Goal: Task Accomplishment & Management: Use online tool/utility

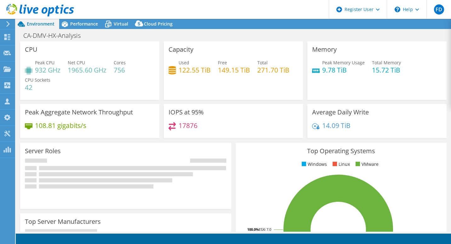
select select "USD"
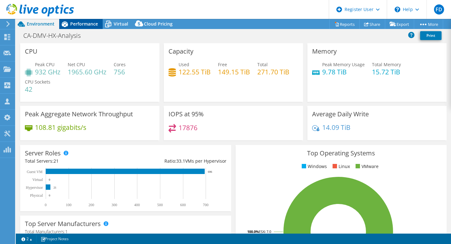
click at [81, 28] on div "Performance" at bounding box center [80, 24] width 43 height 10
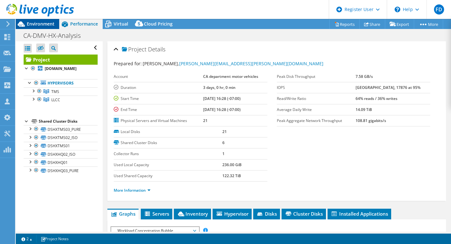
click at [43, 22] on span "Environment" at bounding box center [41, 24] width 28 height 6
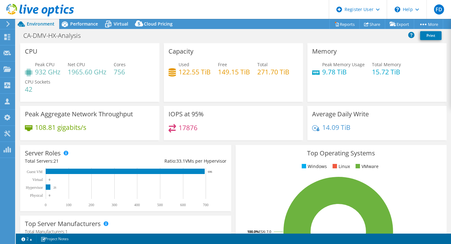
click at [72, 20] on div at bounding box center [37, 10] width 74 height 21
click at [79, 26] on span "Performance" at bounding box center [84, 24] width 28 height 6
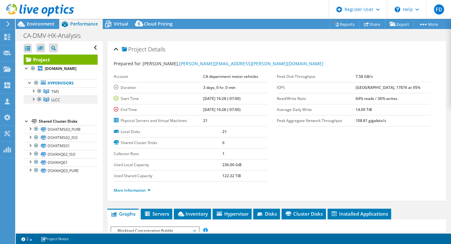
click at [33, 98] on div at bounding box center [33, 98] width 6 height 6
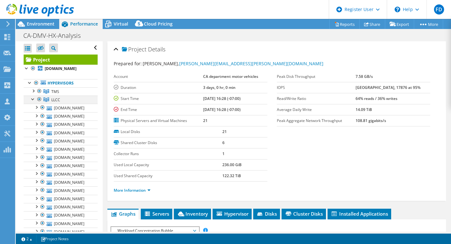
click at [33, 98] on div at bounding box center [33, 98] width 6 height 6
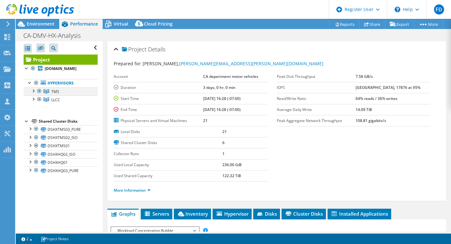
click at [39, 91] on div at bounding box center [39, 91] width 6 height 8
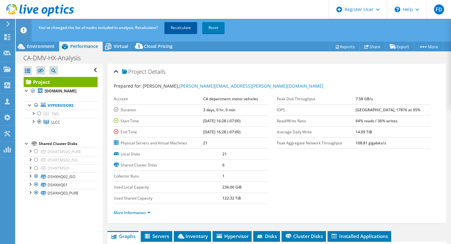
click at [189, 26] on link "Recalculate" at bounding box center [181, 27] width 33 height 11
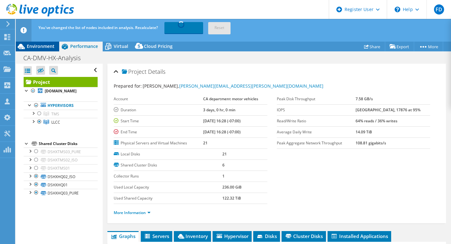
click at [41, 44] on span "Environment" at bounding box center [41, 46] width 28 height 6
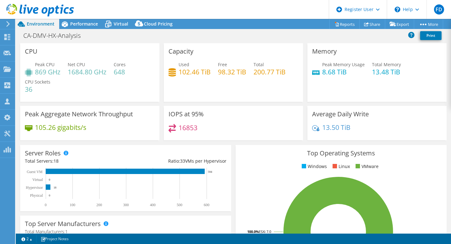
click at [396, 39] on div "CA-DMV-HX-Analysis Print" at bounding box center [234, 36] width 436 height 12
click at [73, 20] on div at bounding box center [37, 10] width 74 height 21
click at [78, 26] on span "Performance" at bounding box center [84, 24] width 28 height 6
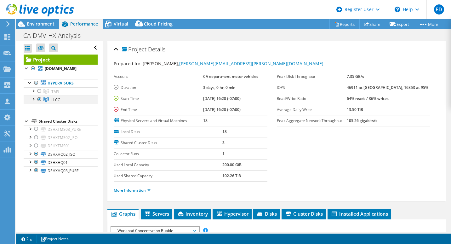
click at [38, 100] on div at bounding box center [39, 99] width 6 height 8
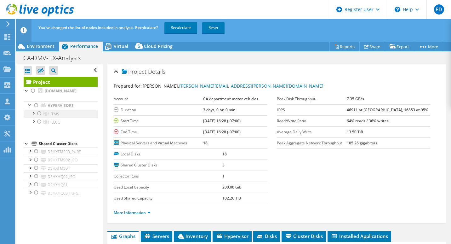
click at [36, 115] on div at bounding box center [33, 113] width 6 height 6
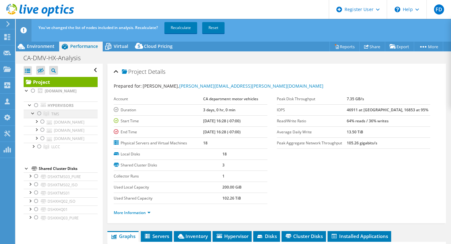
click at [31, 111] on div at bounding box center [33, 113] width 6 height 6
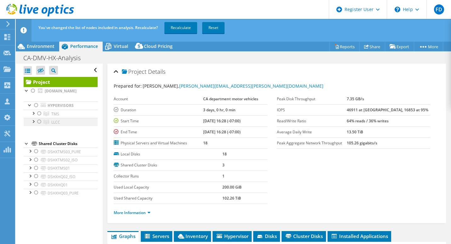
click at [38, 121] on div at bounding box center [39, 122] width 6 height 8
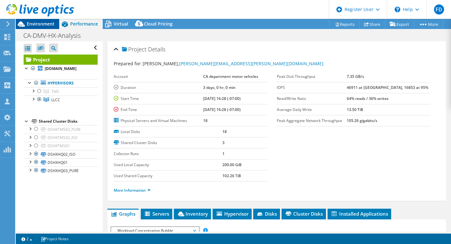
click at [55, 22] on div "Environment" at bounding box center [37, 24] width 43 height 10
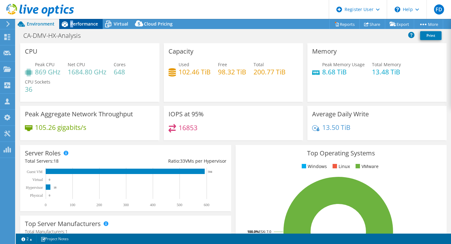
click at [72, 23] on span "Performance" at bounding box center [84, 24] width 28 height 6
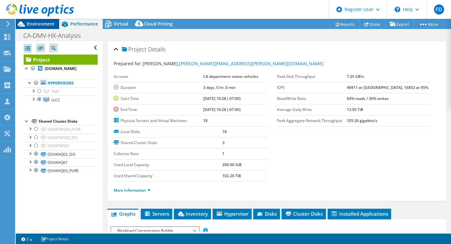
click at [42, 26] on span "Environment" at bounding box center [41, 24] width 28 height 6
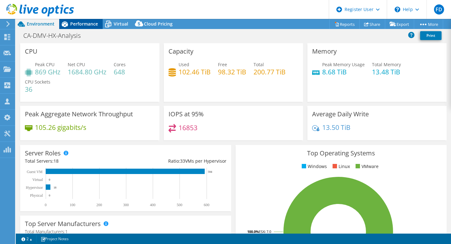
click at [78, 25] on span "Performance" at bounding box center [84, 24] width 28 height 6
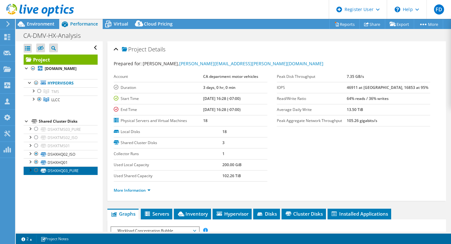
click at [55, 166] on link "DSHXHQ03_PURE" at bounding box center [61, 170] width 74 height 8
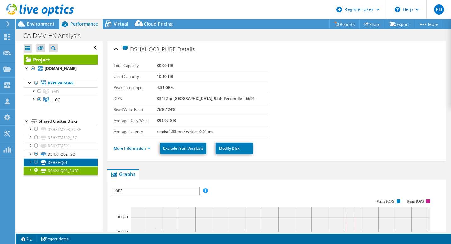
click at [56, 164] on link "DSHXHQ01" at bounding box center [61, 162] width 74 height 8
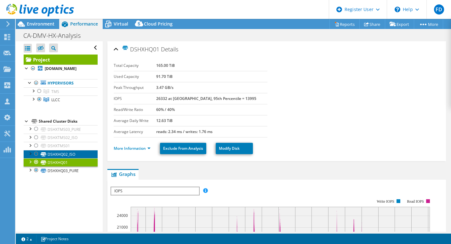
click at [64, 155] on link "DSHXHQ02_ISO" at bounding box center [61, 154] width 74 height 8
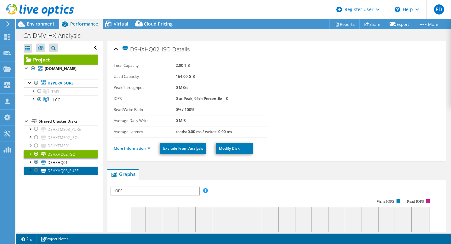
click at [60, 172] on link "DSHXHQ03_PURE" at bounding box center [61, 170] width 74 height 8
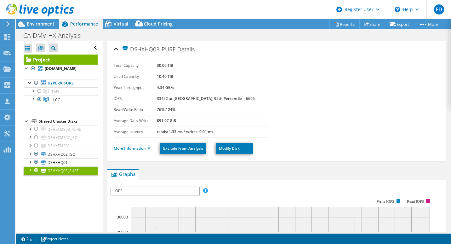
click at [36, 170] on div at bounding box center [36, 170] width 6 height 8
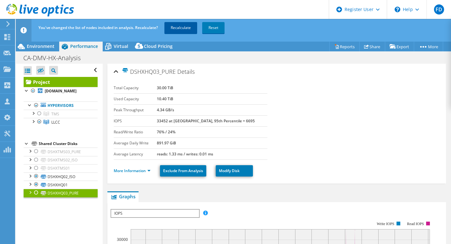
click at [179, 26] on link "Recalculate" at bounding box center [181, 27] width 33 height 11
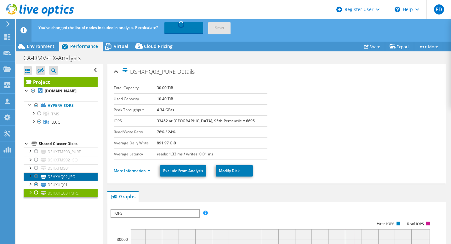
click at [59, 175] on link "DSHXHQ02_ISO" at bounding box center [61, 176] width 74 height 8
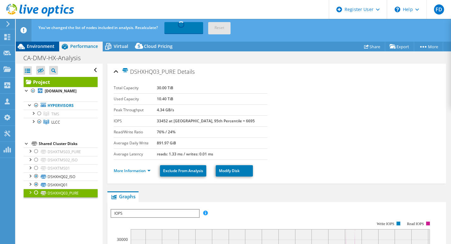
click at [46, 47] on span "Environment" at bounding box center [41, 46] width 28 height 6
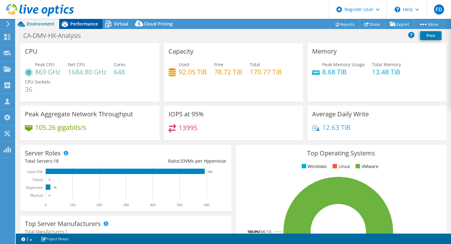
click at [89, 24] on span "Performance" at bounding box center [84, 24] width 28 height 6
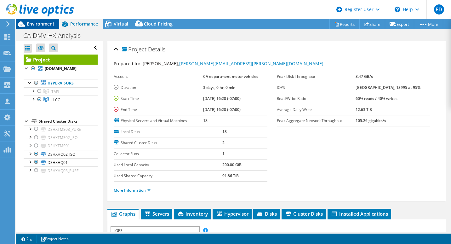
click at [53, 22] on span "Environment" at bounding box center [41, 24] width 28 height 6
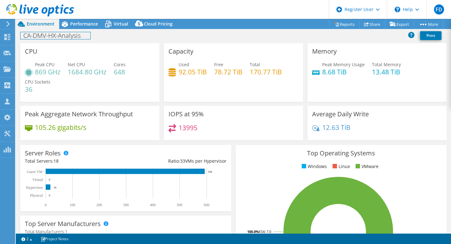
click at [84, 29] on div "CA-DMV-HX-Analysis Print" at bounding box center [234, 36] width 436 height 14
click at [86, 20] on div "Performance" at bounding box center [80, 24] width 43 height 10
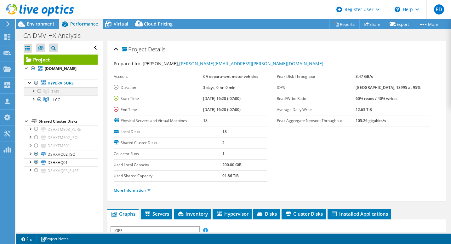
click at [38, 90] on div at bounding box center [39, 91] width 6 height 8
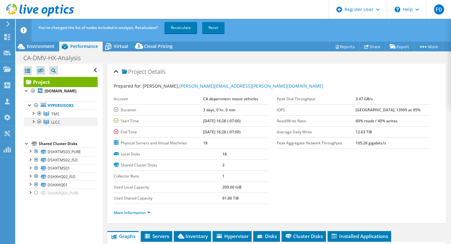
click at [40, 123] on div at bounding box center [39, 122] width 6 height 8
click at [38, 123] on div at bounding box center [39, 122] width 6 height 8
click at [38, 150] on div at bounding box center [36, 151] width 6 height 8
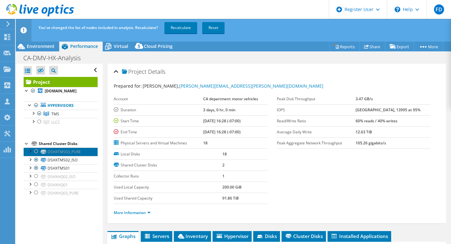
click at [80, 149] on link "DSHXTMS03_PURE" at bounding box center [61, 151] width 74 height 8
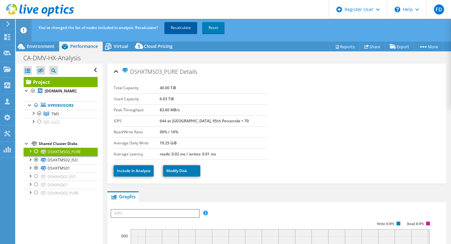
click at [178, 24] on link "Recalculate" at bounding box center [181, 27] width 33 height 11
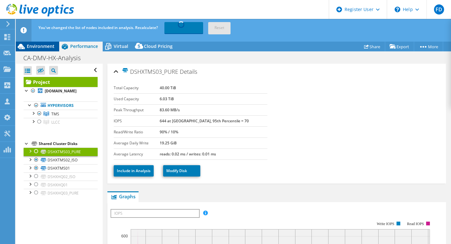
click at [52, 48] on span "Environment" at bounding box center [41, 46] width 28 height 6
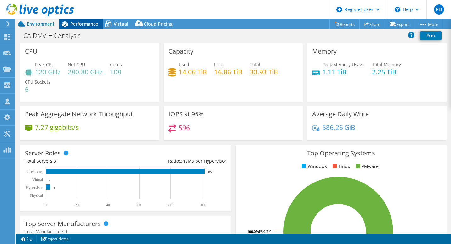
click at [69, 23] on icon at bounding box center [64, 24] width 11 height 11
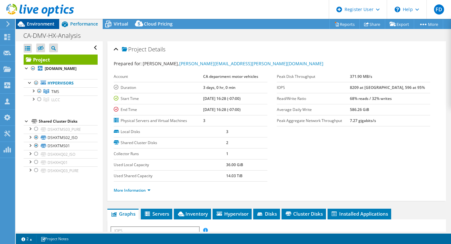
click at [46, 25] on span "Environment" at bounding box center [41, 24] width 28 height 6
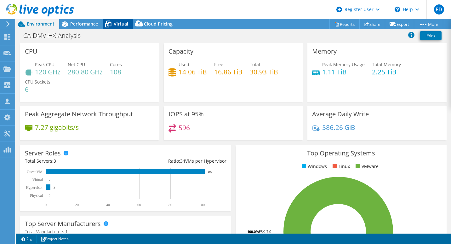
click at [123, 22] on span "Virtual" at bounding box center [121, 24] width 14 height 6
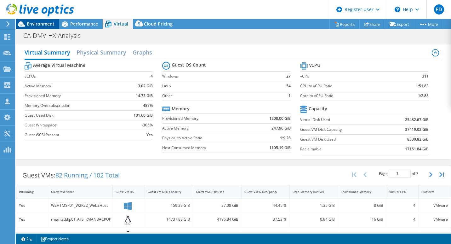
click at [41, 23] on span "Environment" at bounding box center [41, 24] width 28 height 6
